Goal: Browse casually: Explore the website without a specific task or goal

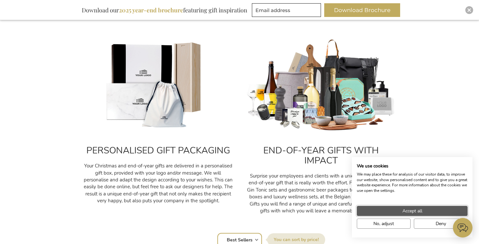
click at [380, 210] on button "Accept all" at bounding box center [412, 211] width 111 height 10
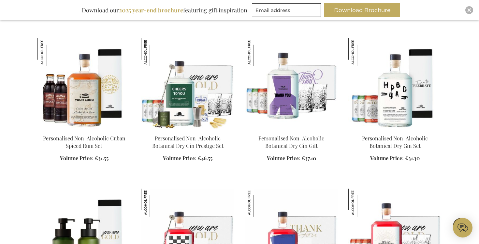
scroll to position [590, 0]
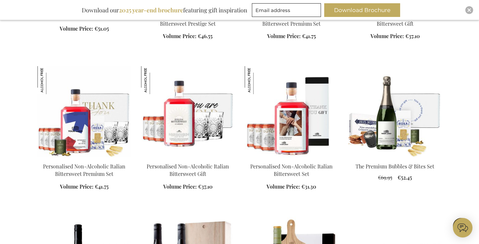
scroll to position [859, 0]
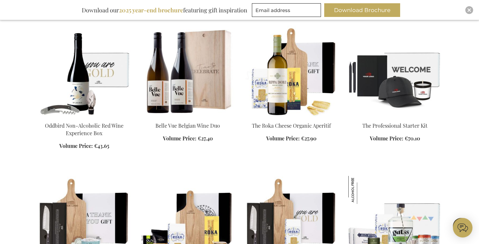
scroll to position [1050, 0]
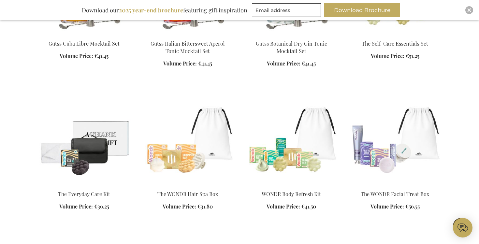
scroll to position [1589, 0]
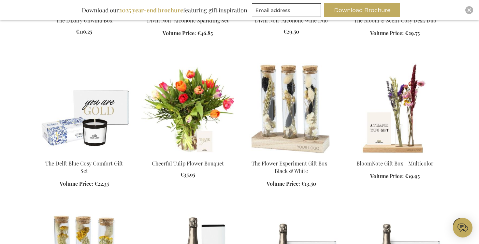
scroll to position [2044, 0]
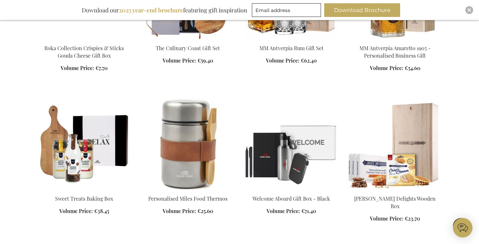
scroll to position [2480, 0]
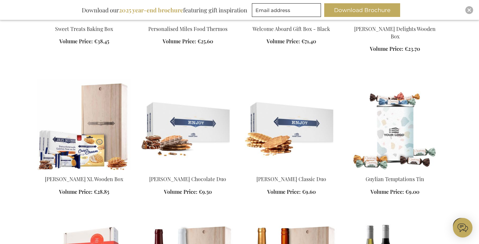
scroll to position [2661, 0]
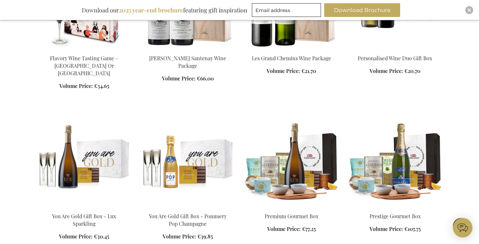
scroll to position [2895, 0]
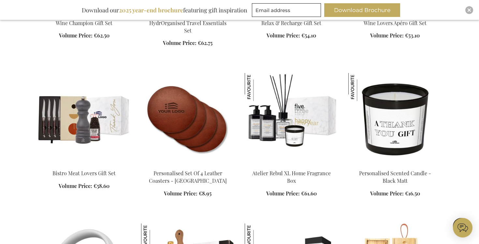
scroll to position [3535, 0]
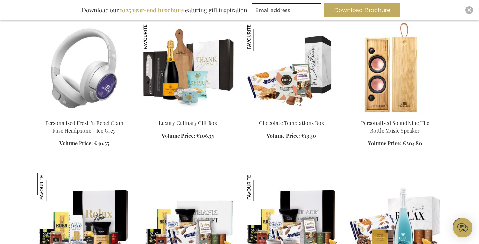
scroll to position [3728, 0]
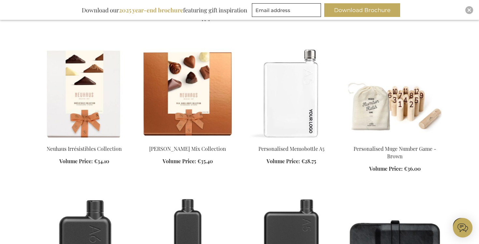
scroll to position [4307, 0]
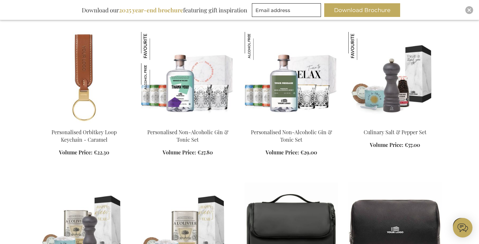
scroll to position [4770, 0]
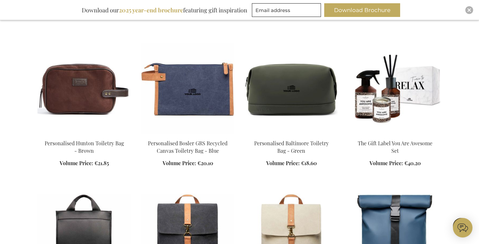
scroll to position [5065, 0]
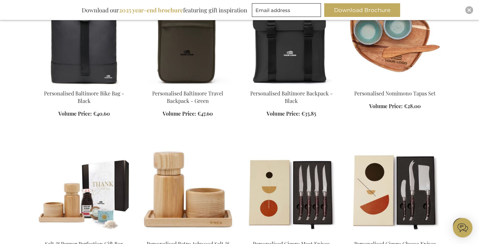
scroll to position [5413, 0]
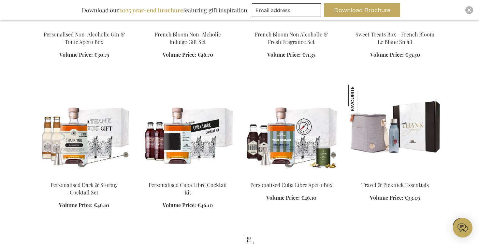
scroll to position [6527, 0]
